Goal: Communication & Community: Ask a question

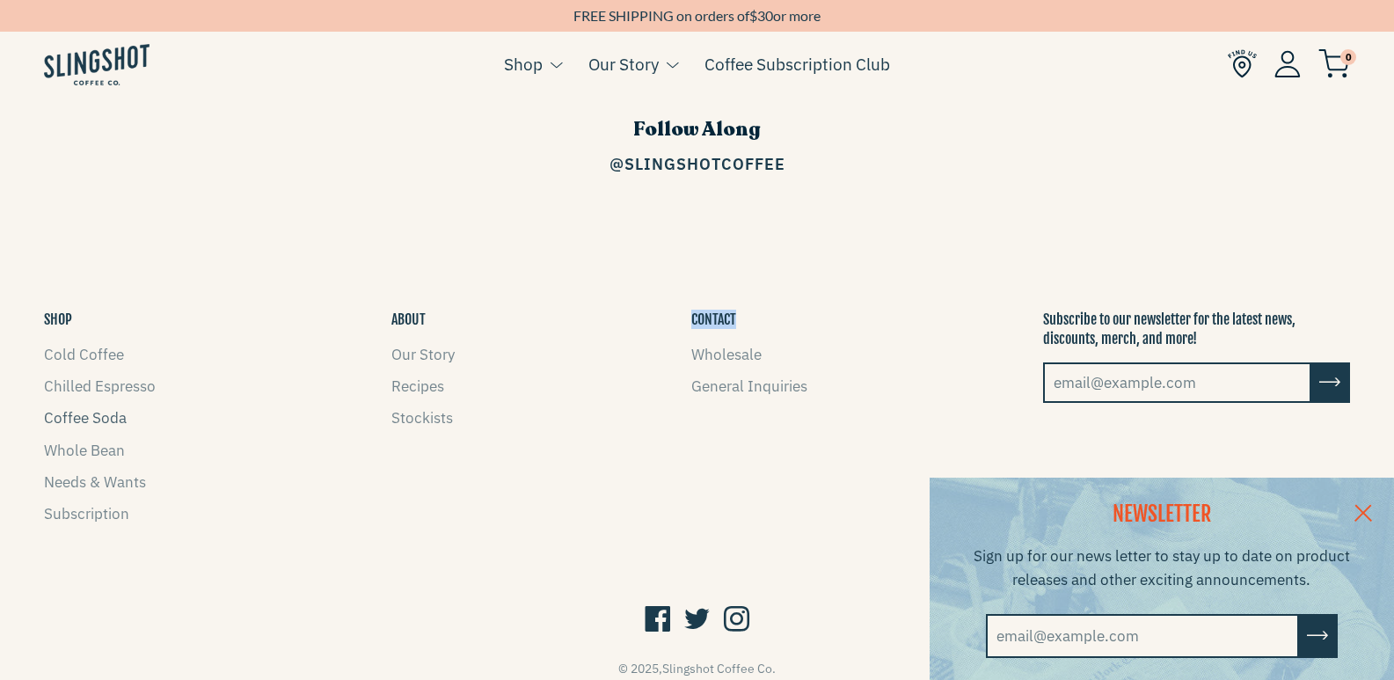
scroll to position [2697, 0]
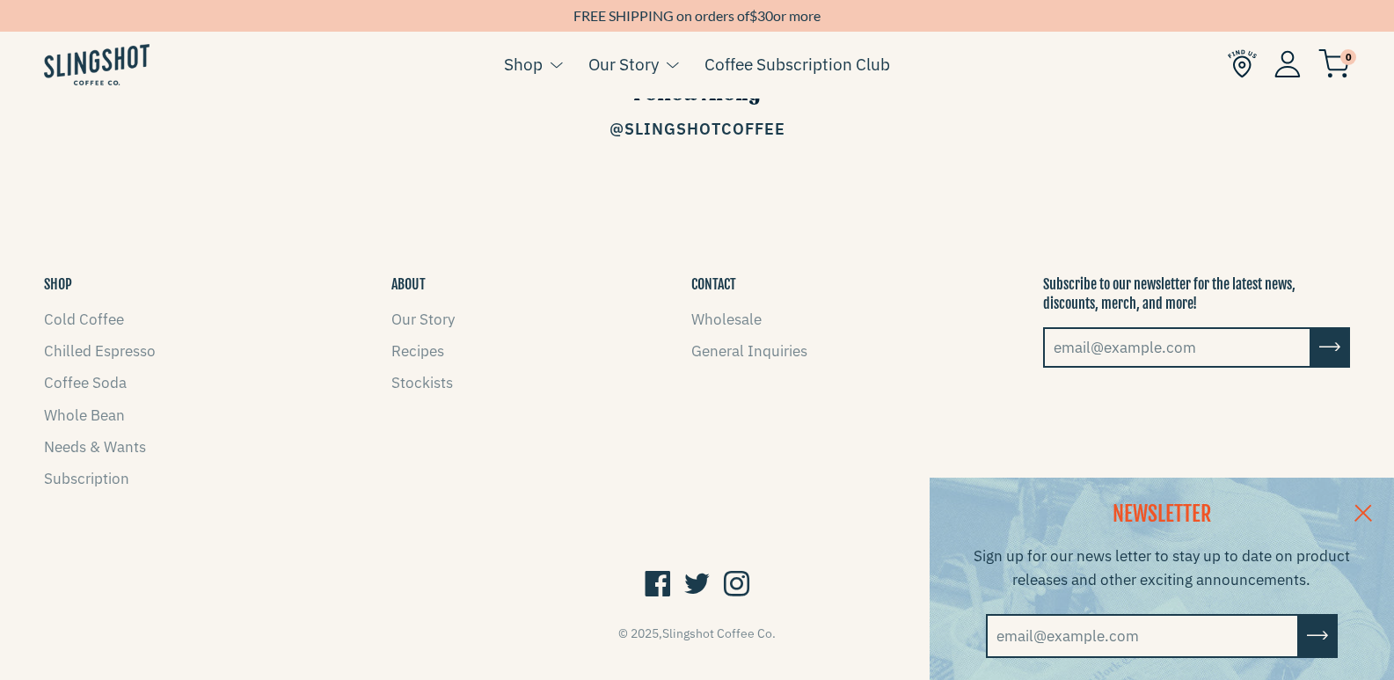
click at [688, 330] on div "CONTACT Wholesale General Inquiries" at bounding box center [749, 386] width 142 height 225
click at [702, 340] on li "General Inquiries" at bounding box center [749, 352] width 116 height 24
click at [733, 341] on link "General Inquiries" at bounding box center [749, 350] width 116 height 19
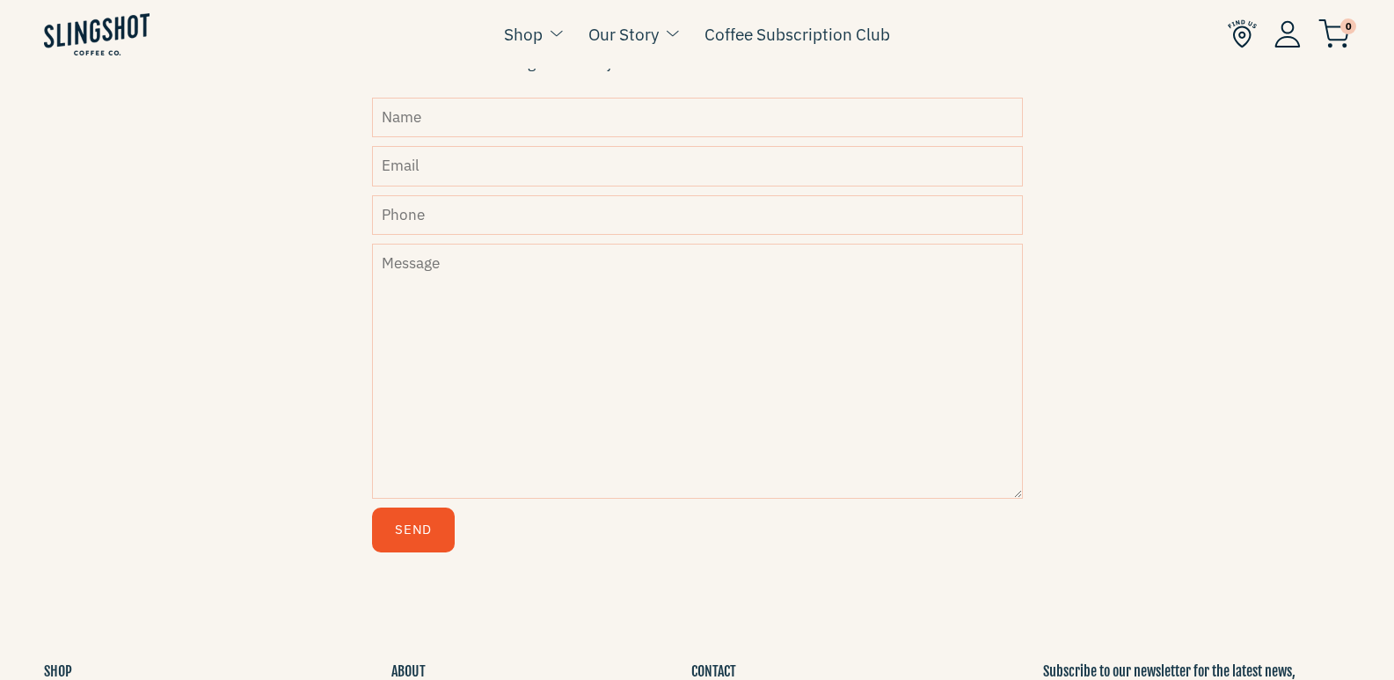
scroll to position [704, 0]
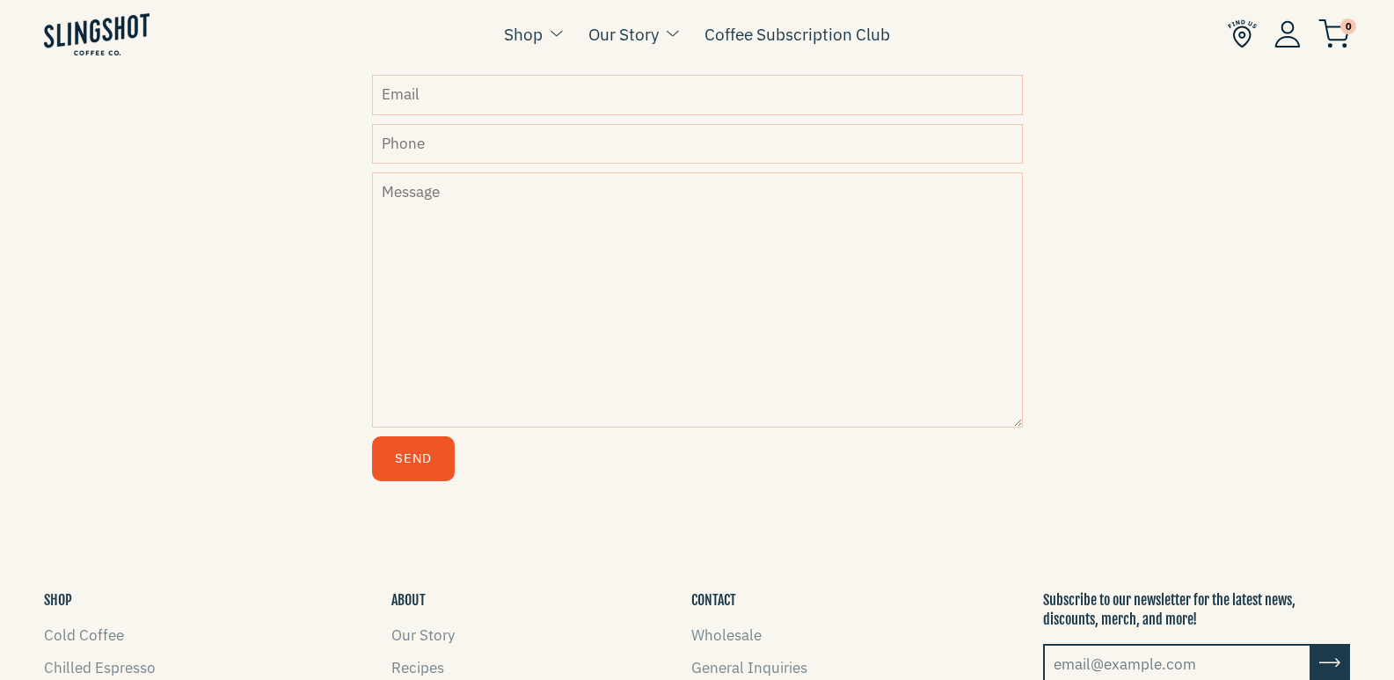
drag, startPoint x: 508, startPoint y: 132, endPoint x: 540, endPoint y: 167, distance: 47.9
click at [473, 119] on form "Name Email Phone Message Send" at bounding box center [697, 253] width 651 height 454
paste textarea "Wikipedia is considered to be the World’s most significant tool for reference m…"
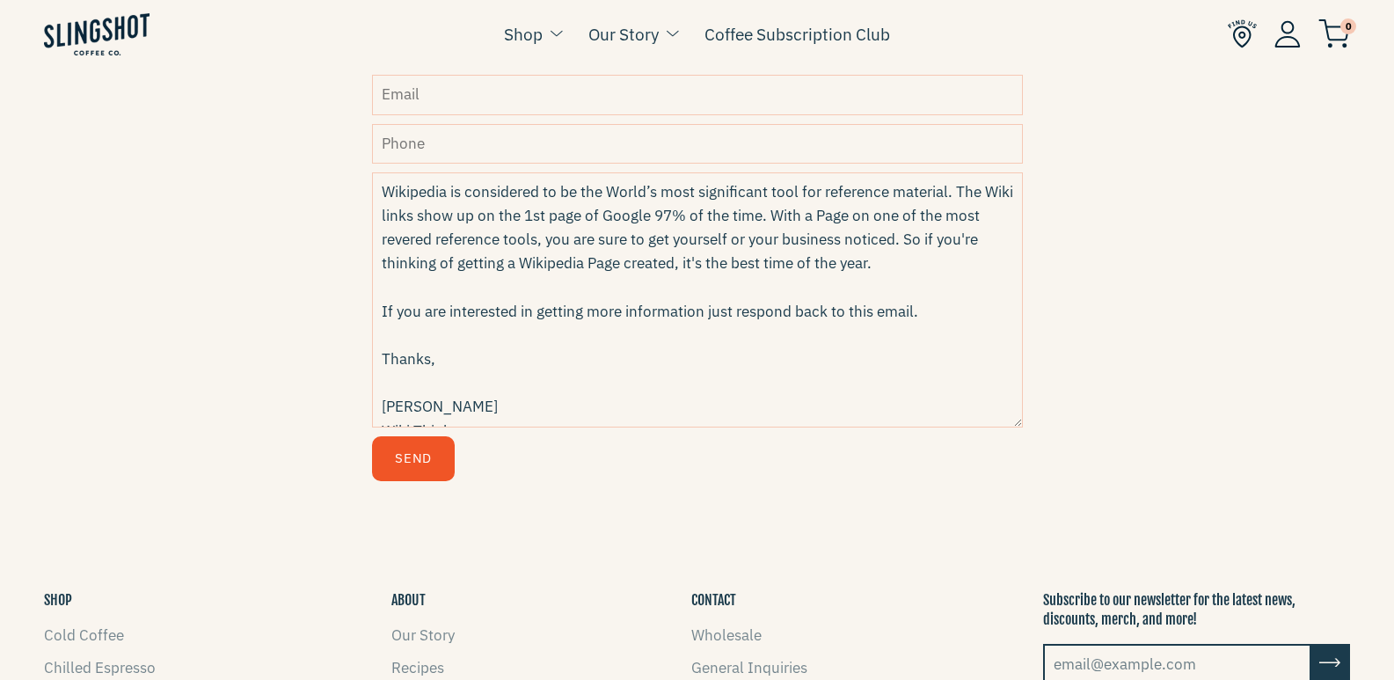
drag, startPoint x: 738, startPoint y: 268, endPoint x: 504, endPoint y: 286, distance: 234.6
click at [733, 269] on textarea "Wikipedia is considered to be the World’s most significant tool for reference m…" at bounding box center [697, 299] width 651 height 255
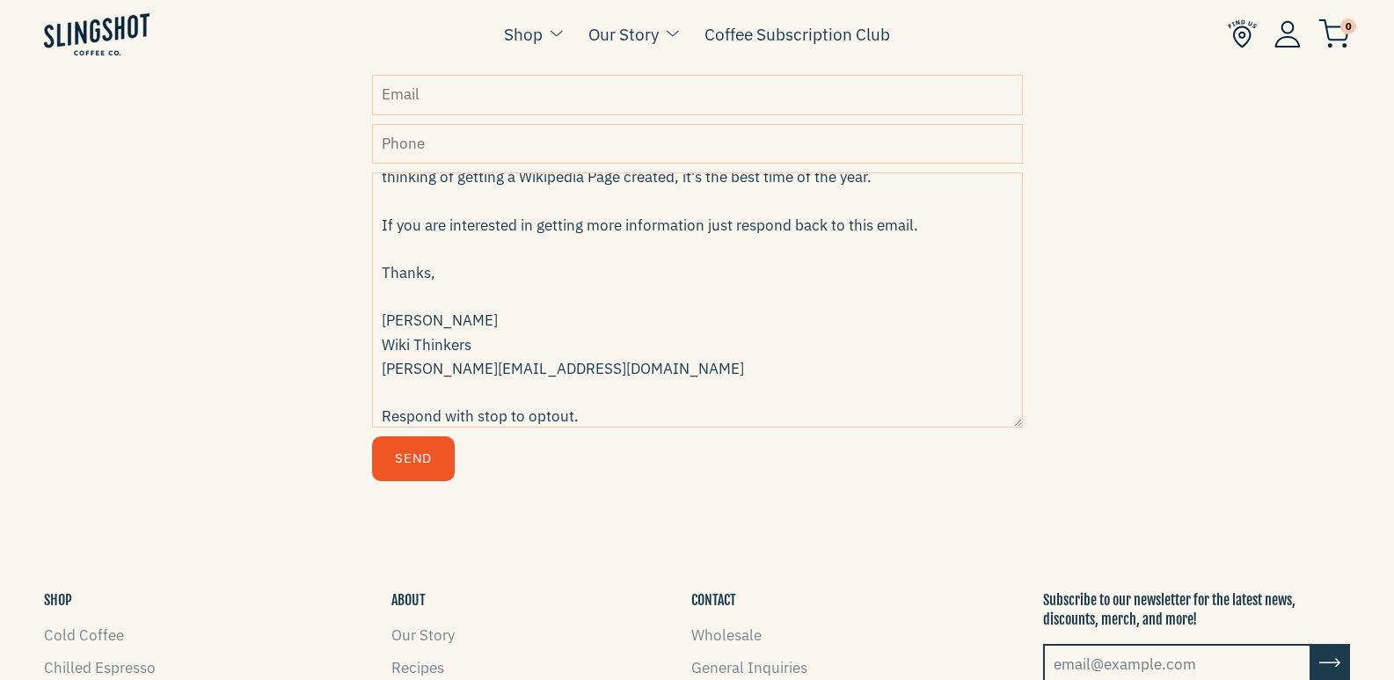
type textarea "Wikipedia is considered to be the World’s most significant tool for reference m…"
click at [483, 150] on input "Phone" at bounding box center [697, 144] width 651 height 40
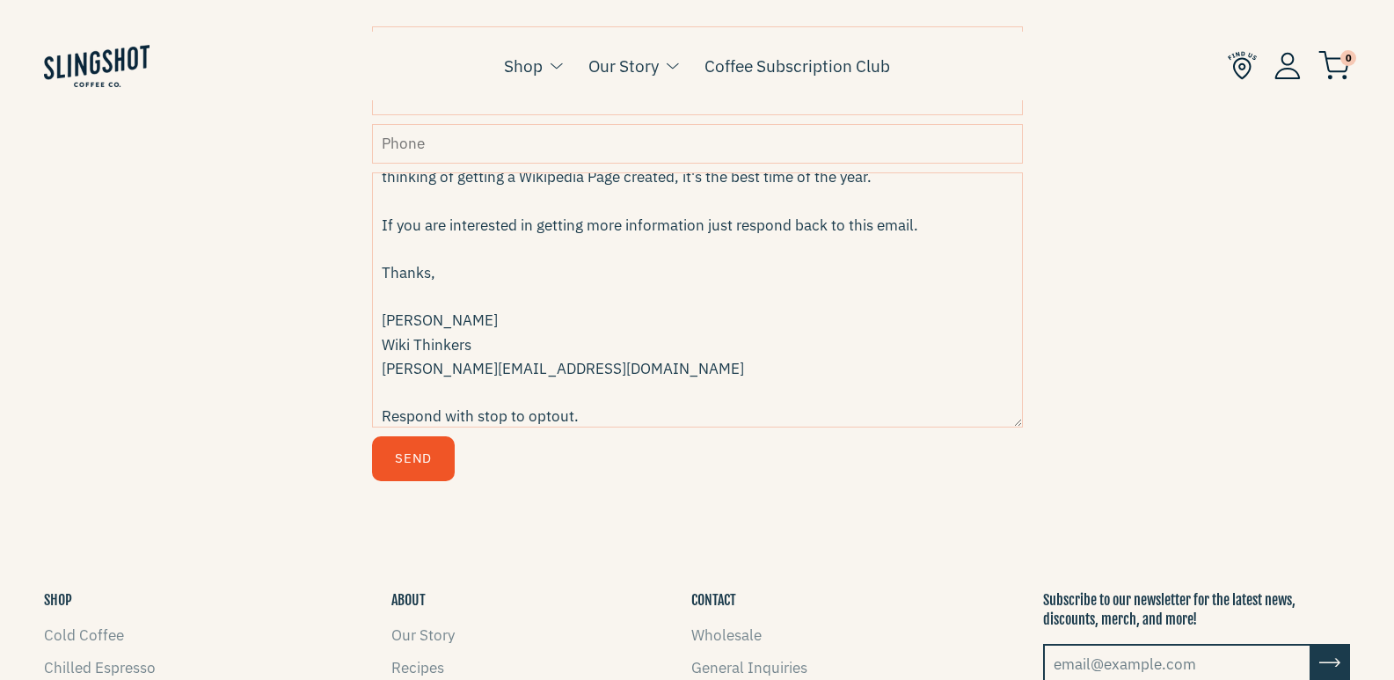
type input "8149805065"
type input "David Bennett"
type input "David@wikithinkers.org"
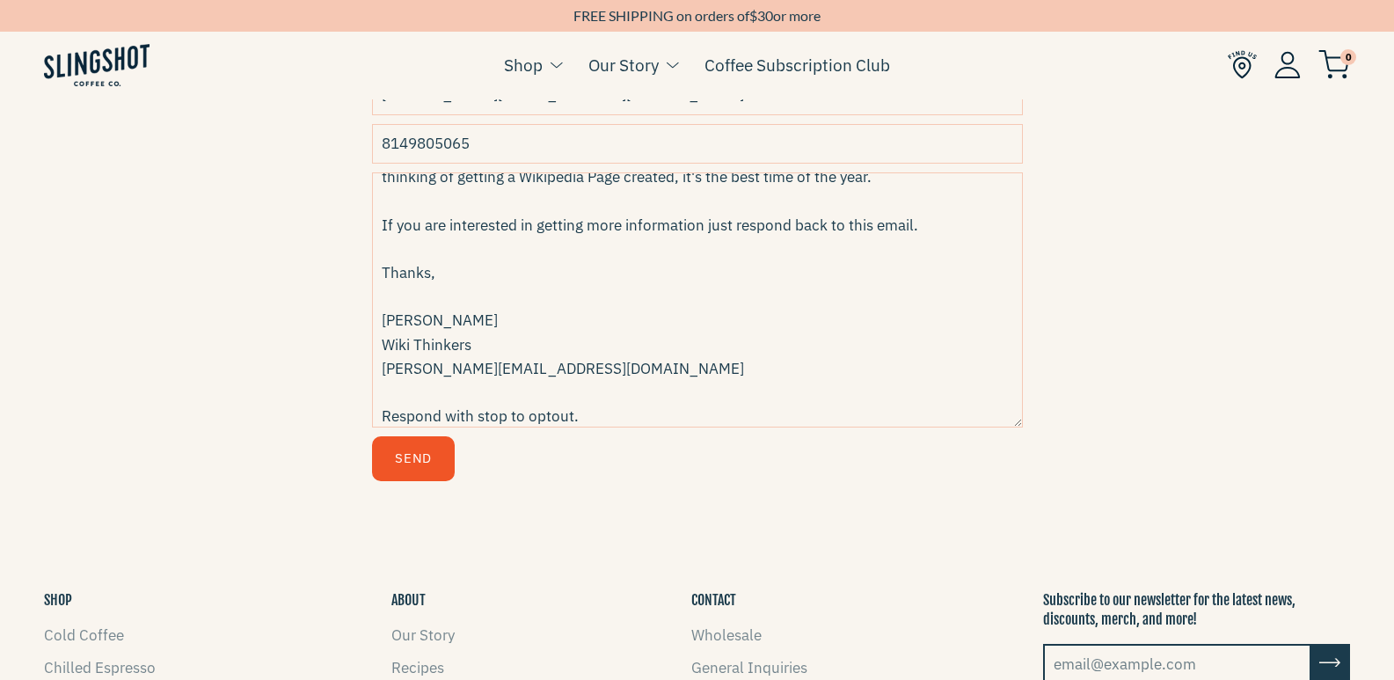
click at [392, 464] on button "Send" at bounding box center [413, 458] width 83 height 45
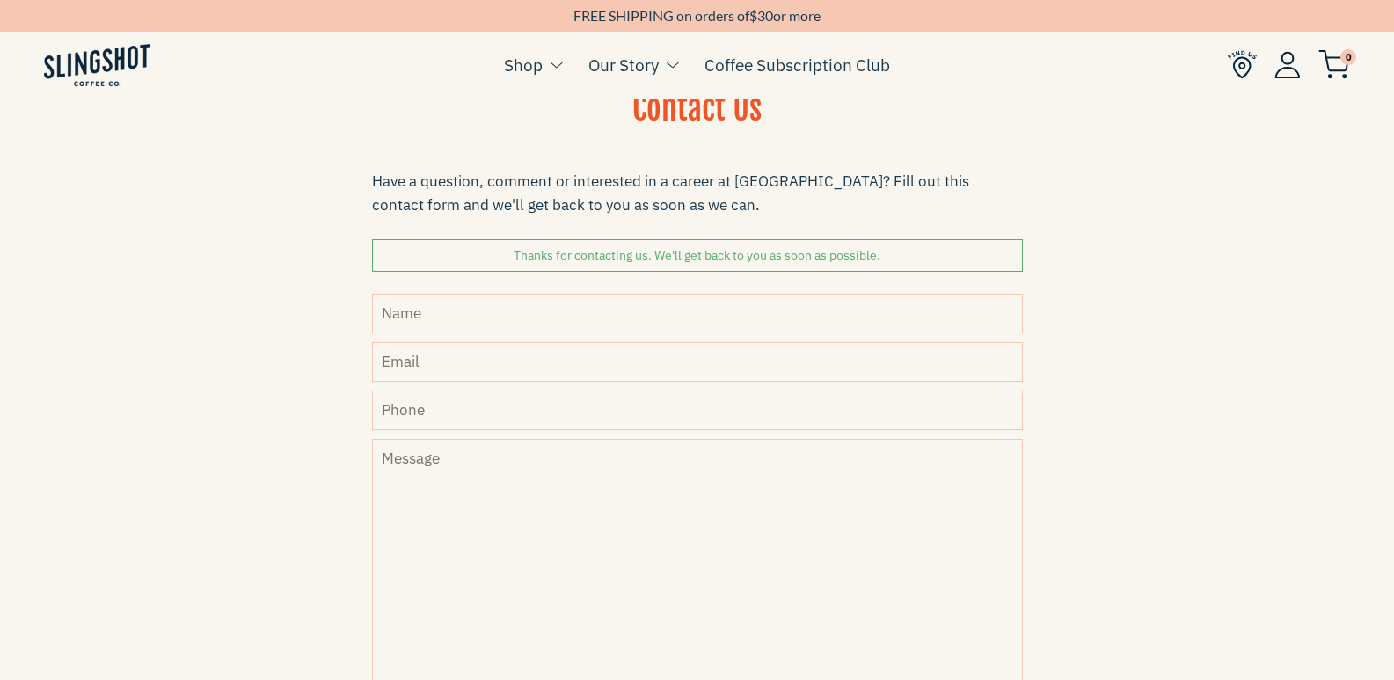
scroll to position [528, 0]
